Goal: Task Accomplishment & Management: Use online tool/utility

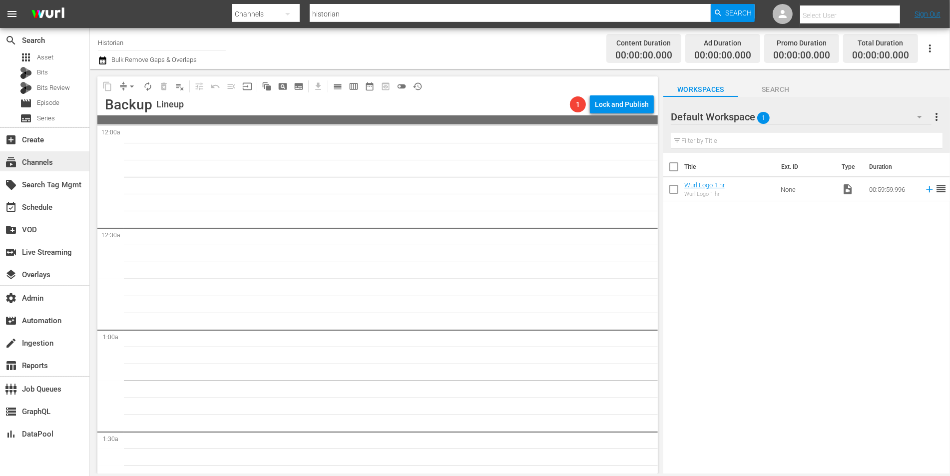
click at [40, 157] on div "subscriptions Channels" at bounding box center [28, 160] width 56 height 9
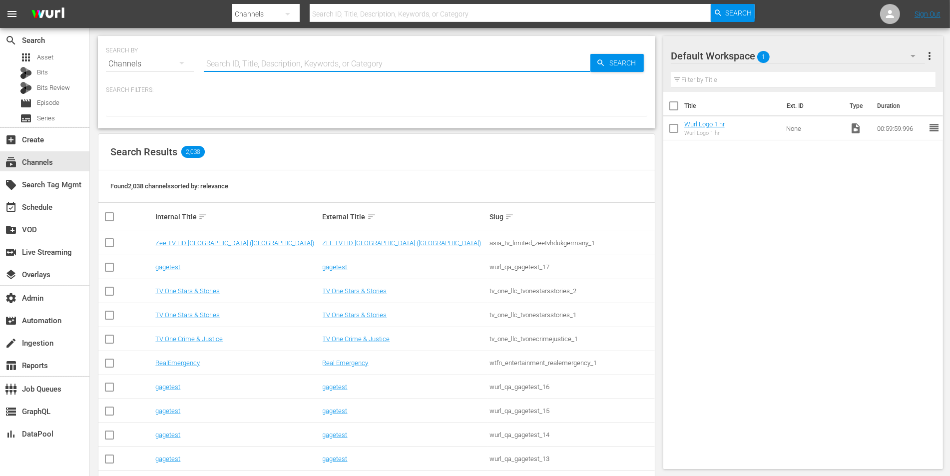
click at [254, 65] on input "text" at bounding box center [397, 64] width 387 height 24
type input "four in a bed"
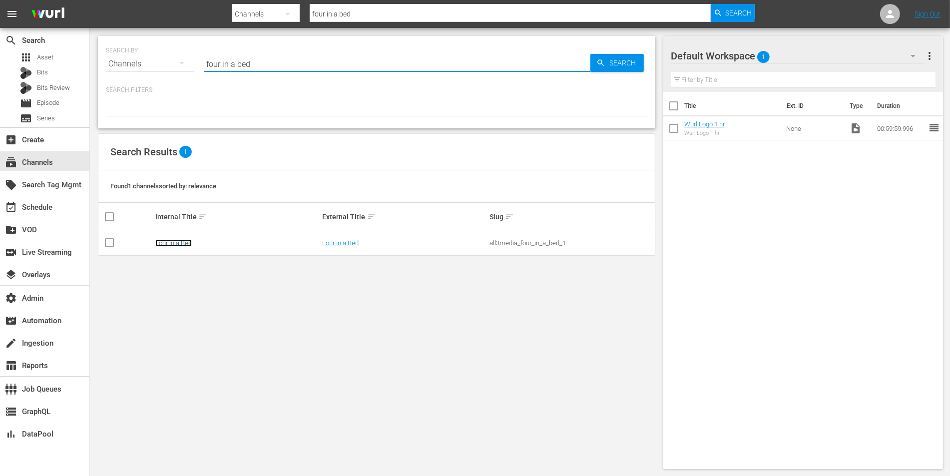
click at [178, 240] on link "Four in a Bed" at bounding box center [173, 242] width 36 height 7
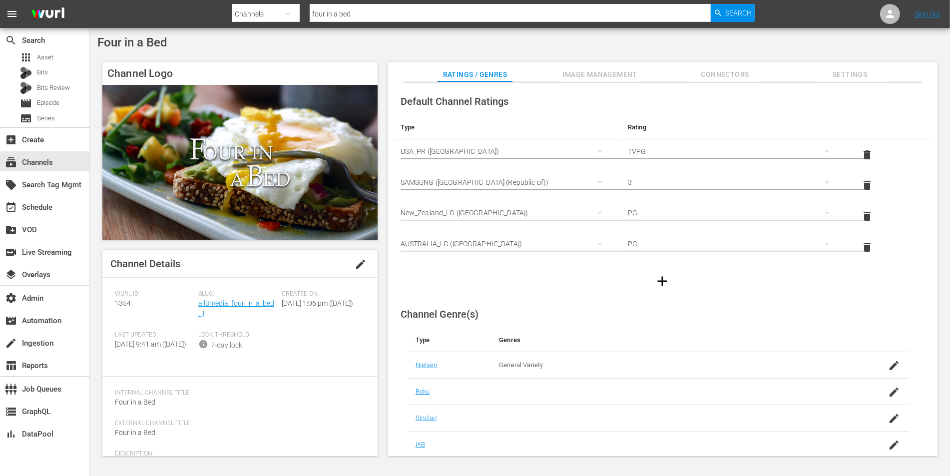
click at [584, 73] on span "Image Management" at bounding box center [600, 74] width 75 height 12
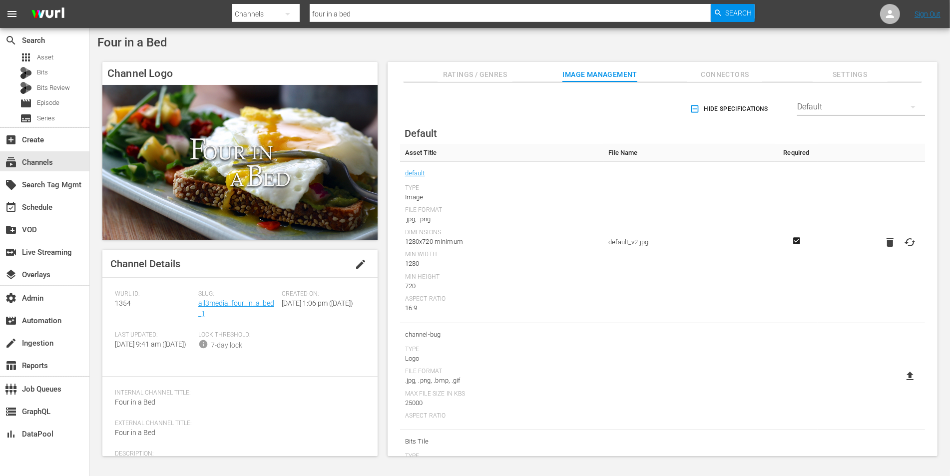
click at [833, 114] on div "Default" at bounding box center [862, 107] width 128 height 28
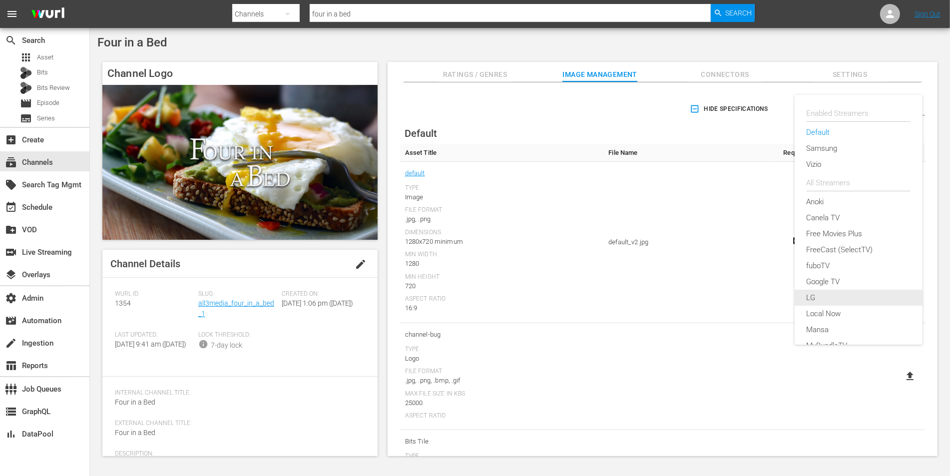
click at [813, 297] on div "LG" at bounding box center [859, 298] width 104 height 16
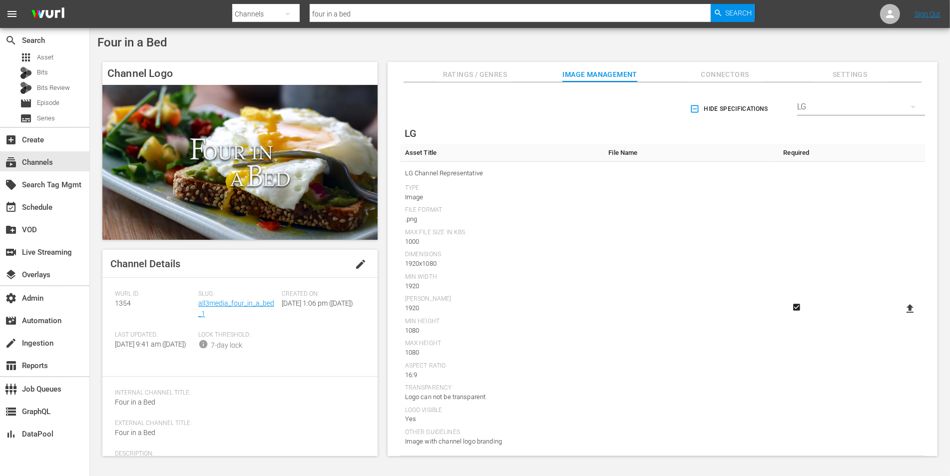
click at [911, 311] on icon at bounding box center [910, 309] width 12 height 12
click at [901, 317] on input "file" at bounding box center [900, 317] width 0 height 0
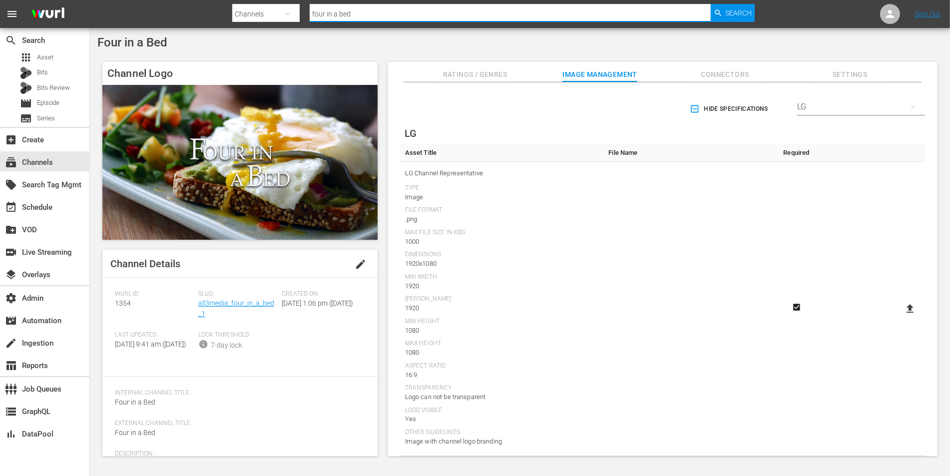
drag, startPoint x: 382, startPoint y: 9, endPoint x: 360, endPoint y: 16, distance: 23.7
click at [360, 16] on input "four in a bed" at bounding box center [510, 14] width 401 height 24
type input "iheart"
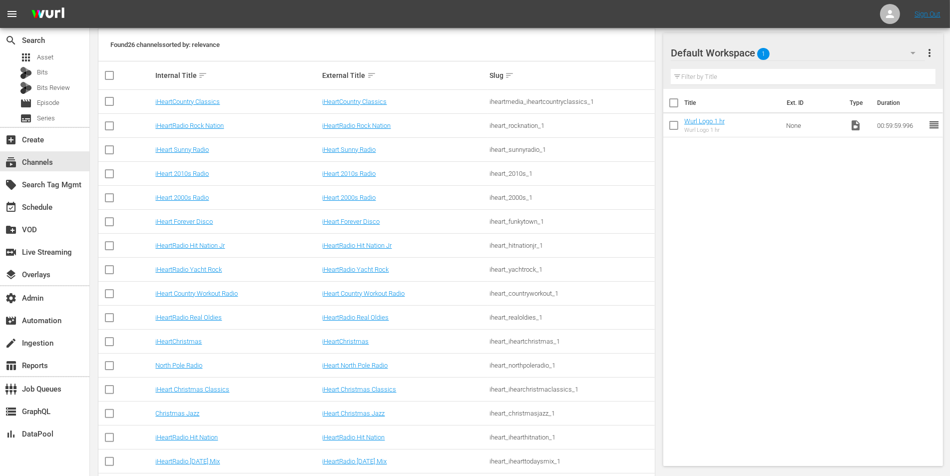
scroll to position [149, 0]
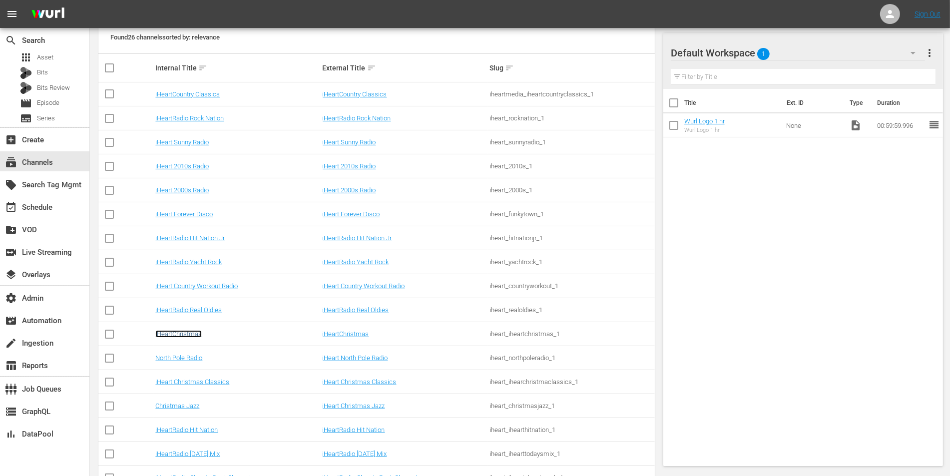
click at [186, 332] on link "iHeartChristmas" at bounding box center [178, 333] width 46 height 7
